Goal: Use online tool/utility: Utilize a website feature to perform a specific function

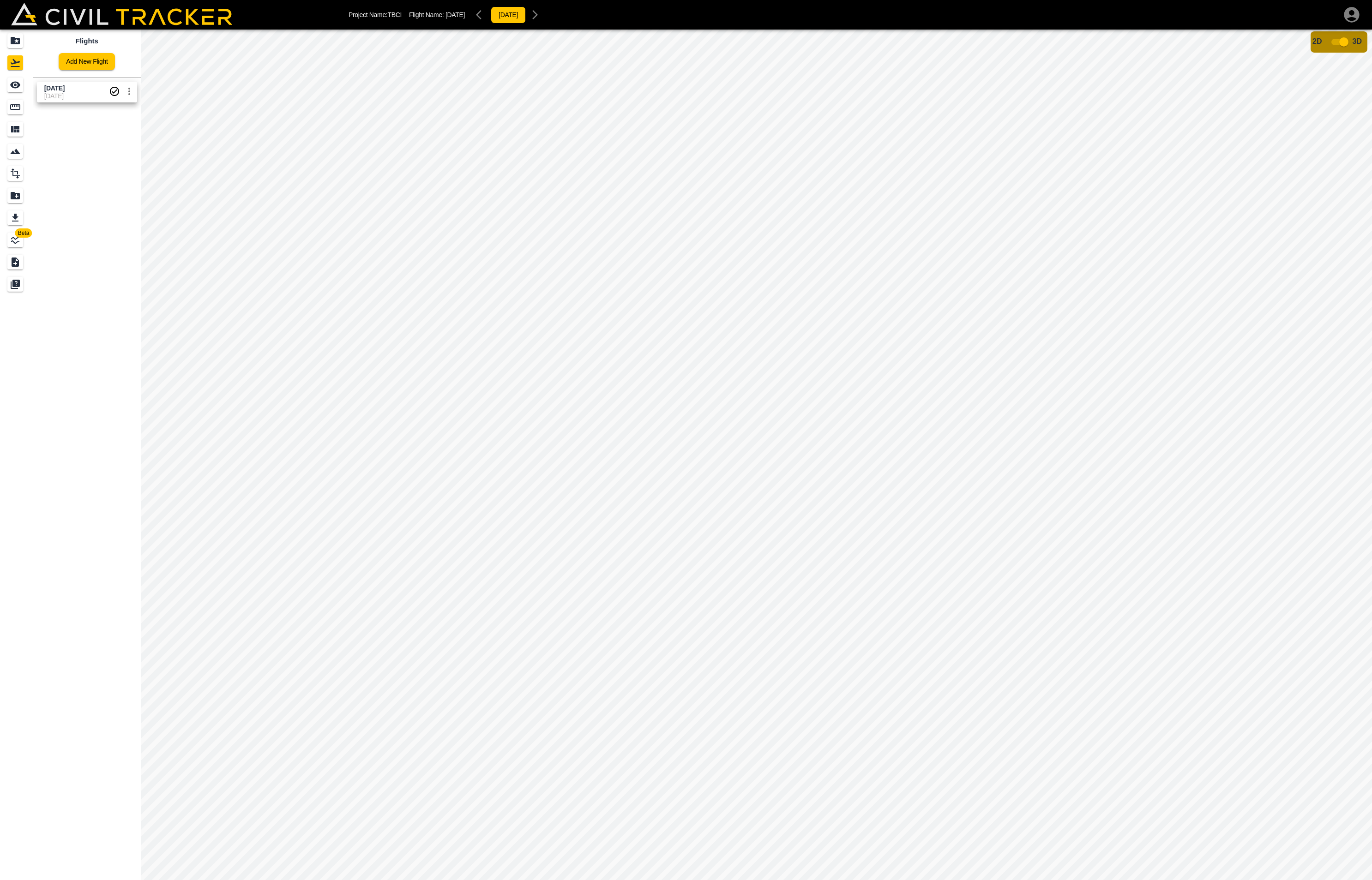
scroll to position [1, 0]
click at [1341, 44] on input "checkbox" at bounding box center [1344, 42] width 53 height 18
click at [1318, 43] on input "checkbox" at bounding box center [1316, 45] width 53 height 18
click at [1342, 44] on input "checkbox" at bounding box center [1344, 42] width 53 height 18
